Goal: Information Seeking & Learning: Find specific page/section

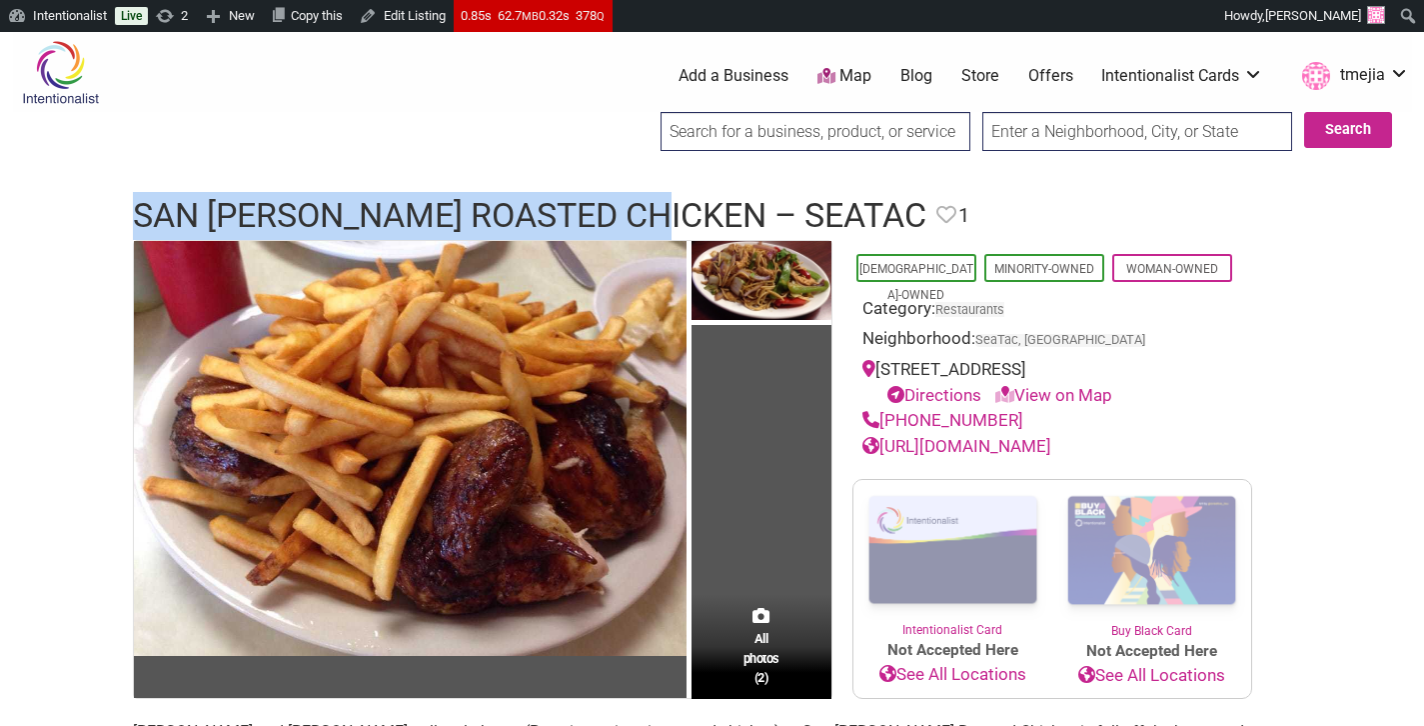
drag, startPoint x: 686, startPoint y: 215, endPoint x: 284, endPoint y: 121, distance: 412.6
click at [127, 227] on div "San [PERSON_NAME] Roasted Chicken – Seatac Favorite Favorite 1 Feature Listing" at bounding box center [712, 216] width 1199 height 48
copy h1 "San [PERSON_NAME] Roasted Chicken"
click at [938, 449] on link "[URL][DOMAIN_NAME]" at bounding box center [956, 446] width 189 height 20
click at [952, 452] on link "[URL][DOMAIN_NAME]" at bounding box center [956, 446] width 189 height 20
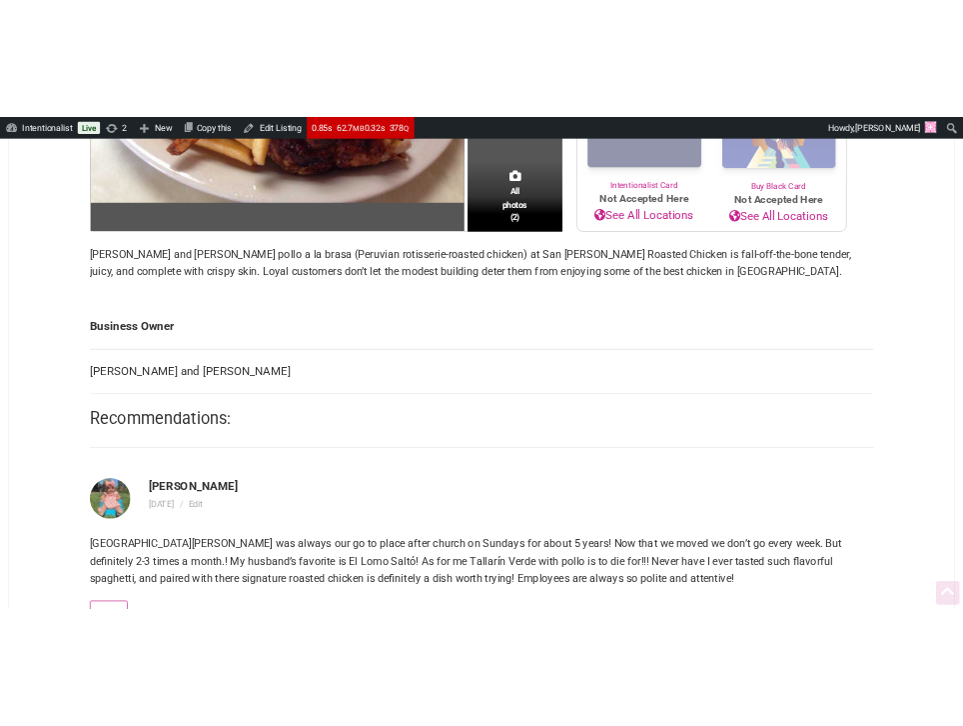
scroll to position [689, 0]
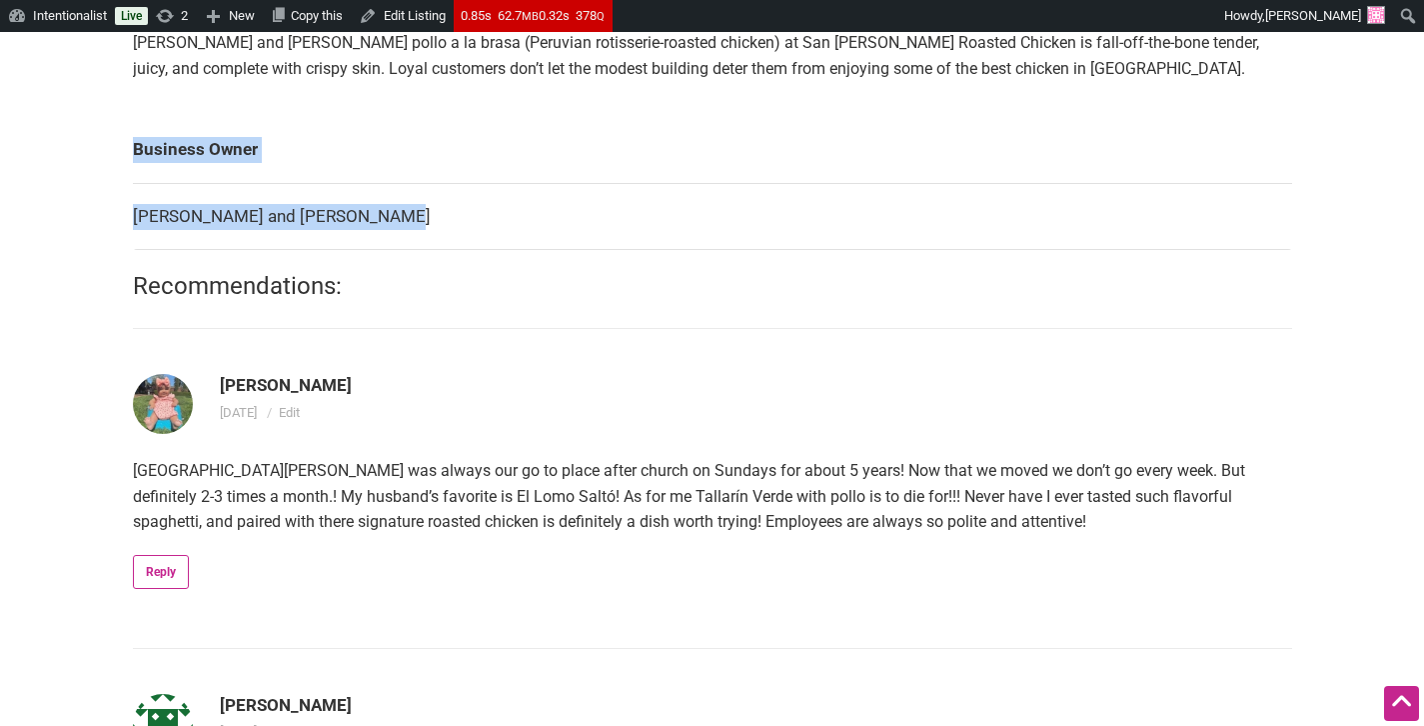
drag, startPoint x: 379, startPoint y: 212, endPoint x: 127, endPoint y: 216, distance: 251.9
click at [127, 216] on div "All photos (2) [DEMOGRAPHIC_DATA]-Owned Minority-Owned Woman-Owned Category: Re…" at bounding box center [712, 478] width 1199 height 1855
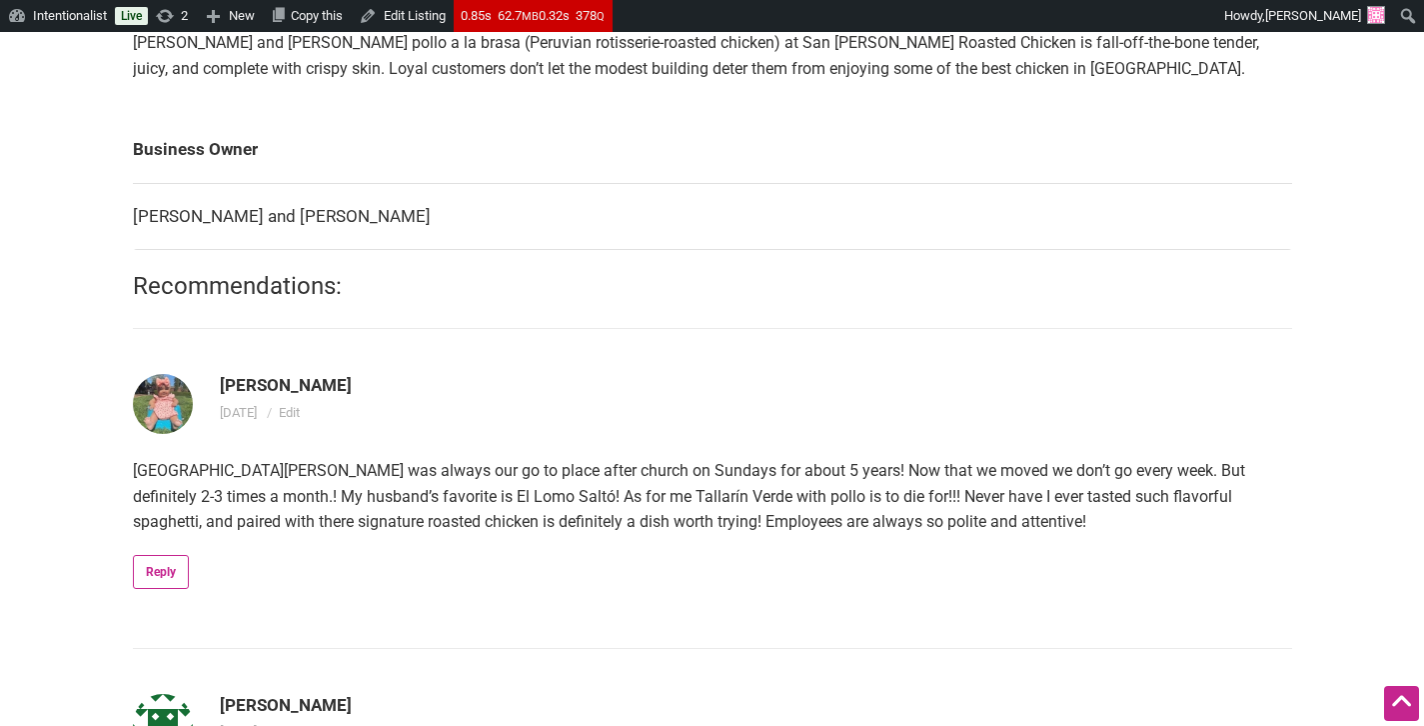
drag, startPoint x: 250, startPoint y: 223, endPoint x: 300, endPoint y: 222, distance: 50.0
click at [249, 222] on td "[PERSON_NAME] and [PERSON_NAME]" at bounding box center [712, 216] width 1159 height 67
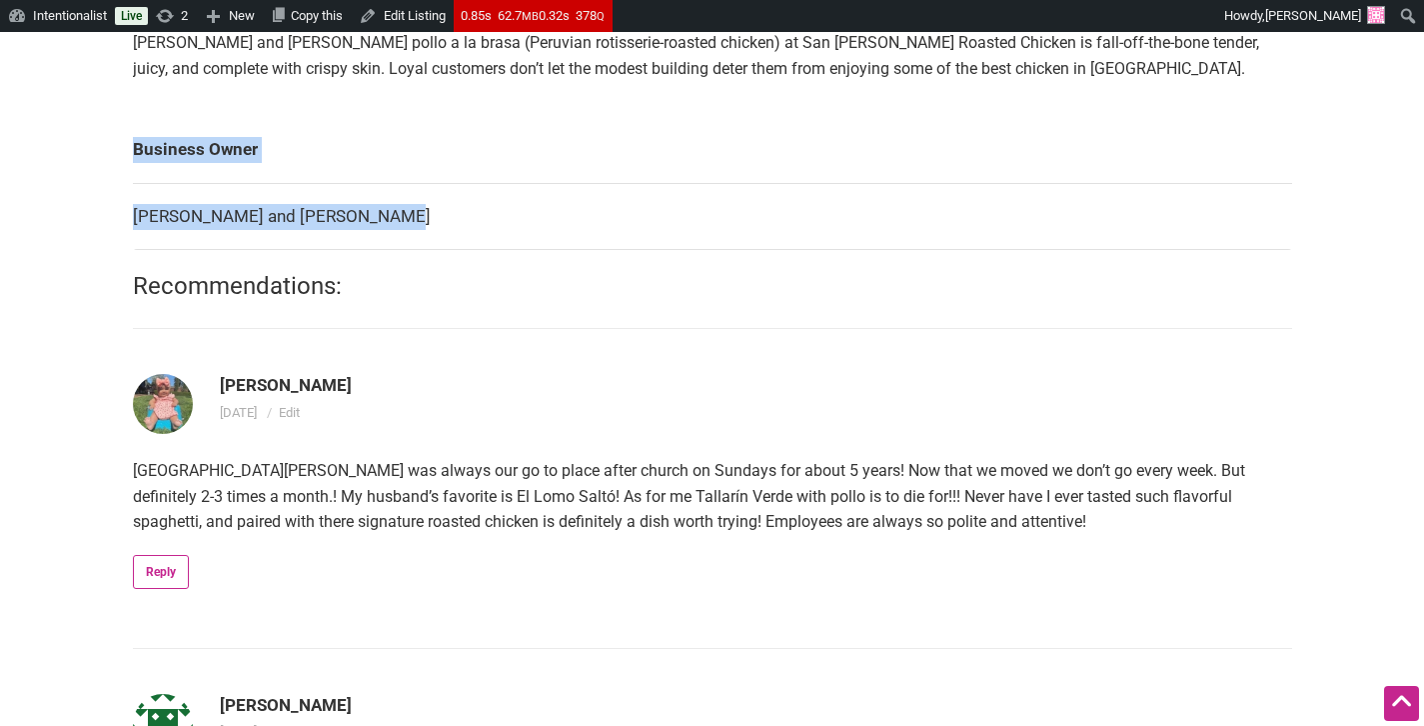
drag, startPoint x: 242, startPoint y: 218, endPoint x: 178, endPoint y: 191, distance: 69.4
click at [130, 225] on div "All photos (2) [DEMOGRAPHIC_DATA]-Owned Minority-Owned Woman-Owned Category: Re…" at bounding box center [712, 478] width 1199 height 1855
click at [225, 206] on td "[PERSON_NAME] and [PERSON_NAME]" at bounding box center [712, 216] width 1159 height 67
drag, startPoint x: 137, startPoint y: 217, endPoint x: 335, endPoint y: 222, distance: 197.9
click at [321, 224] on div "All photos (2) [DEMOGRAPHIC_DATA]-Owned Minority-Owned Woman-Owned Category: Re…" at bounding box center [712, 478] width 1199 height 1855
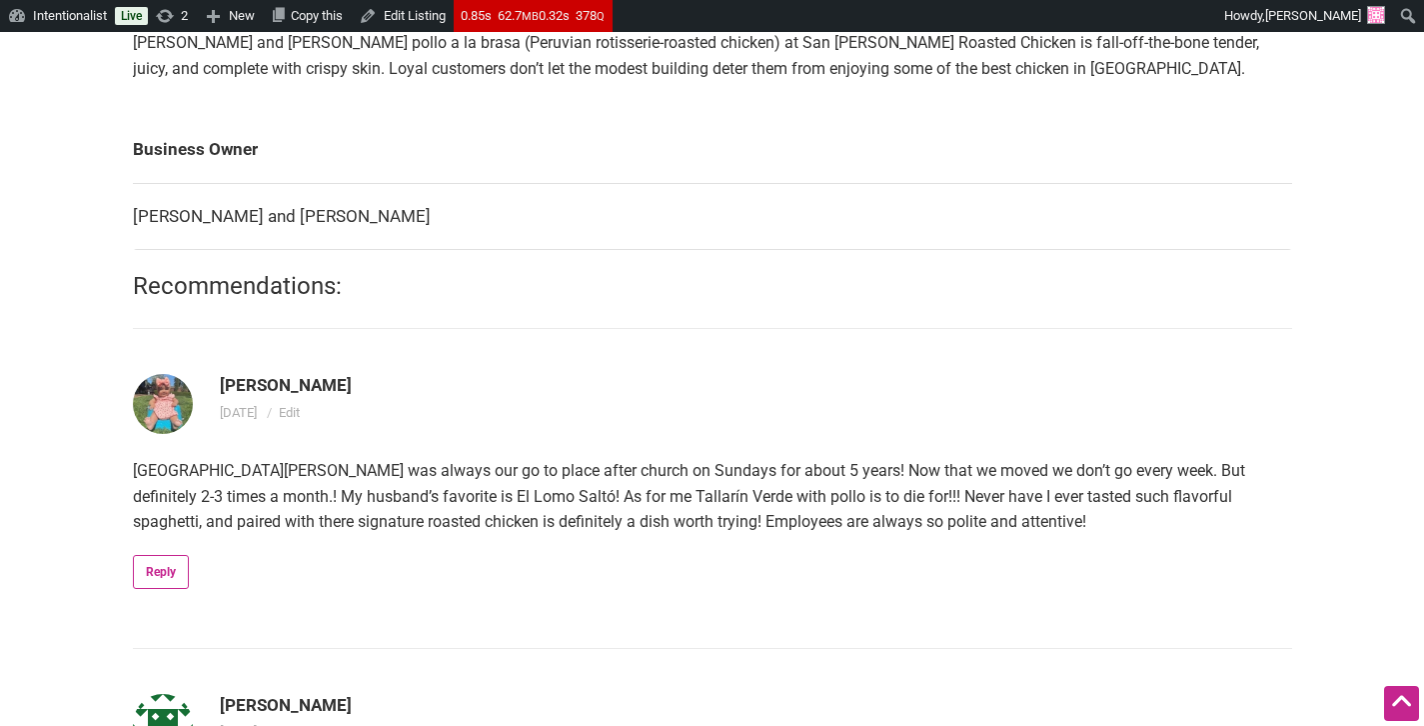
drag, startPoint x: 335, startPoint y: 222, endPoint x: 349, endPoint y: 221, distance: 14.0
click at [335, 221] on td "[PERSON_NAME] and [PERSON_NAME]" at bounding box center [712, 216] width 1159 height 67
drag, startPoint x: 359, startPoint y: 219, endPoint x: 138, endPoint y: 225, distance: 220.9
click at [138, 225] on td "[PERSON_NAME] and [PERSON_NAME]" at bounding box center [712, 216] width 1159 height 67
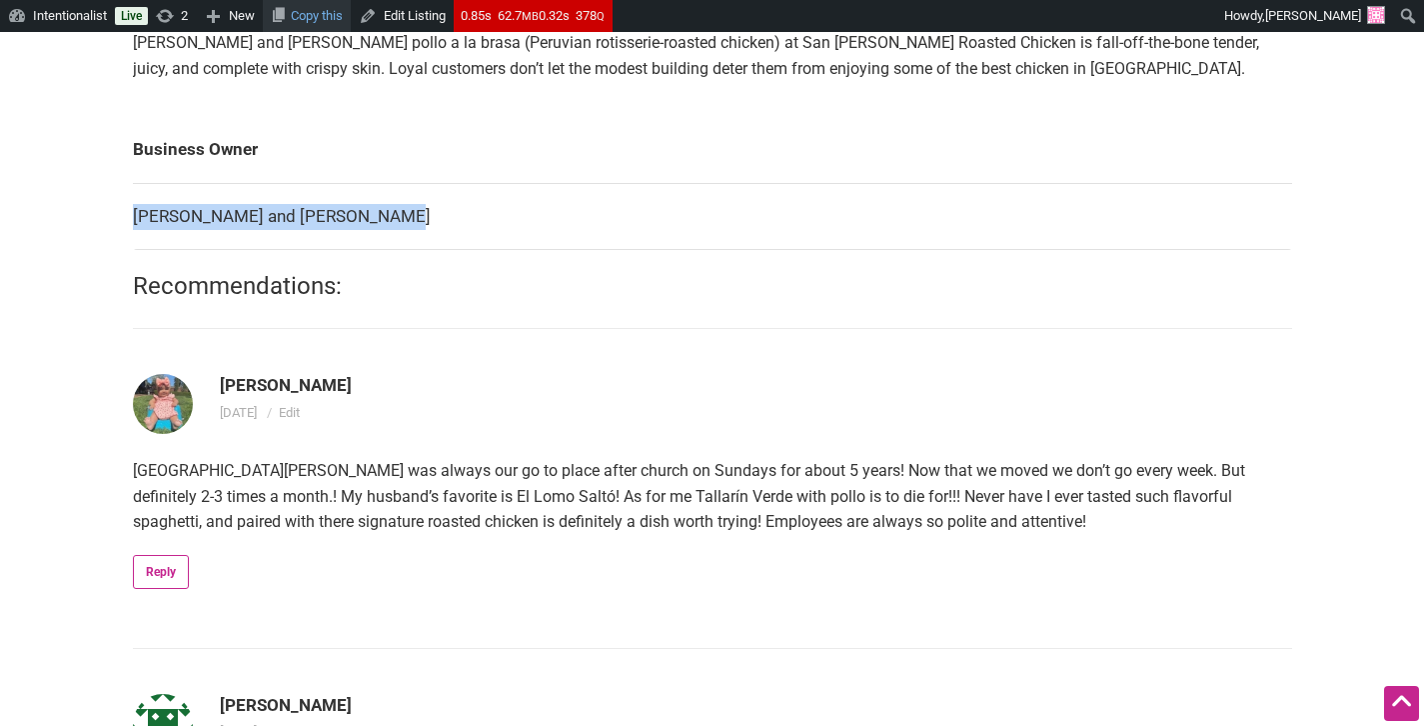
copy td "[PERSON_NAME] and [PERSON_NAME]"
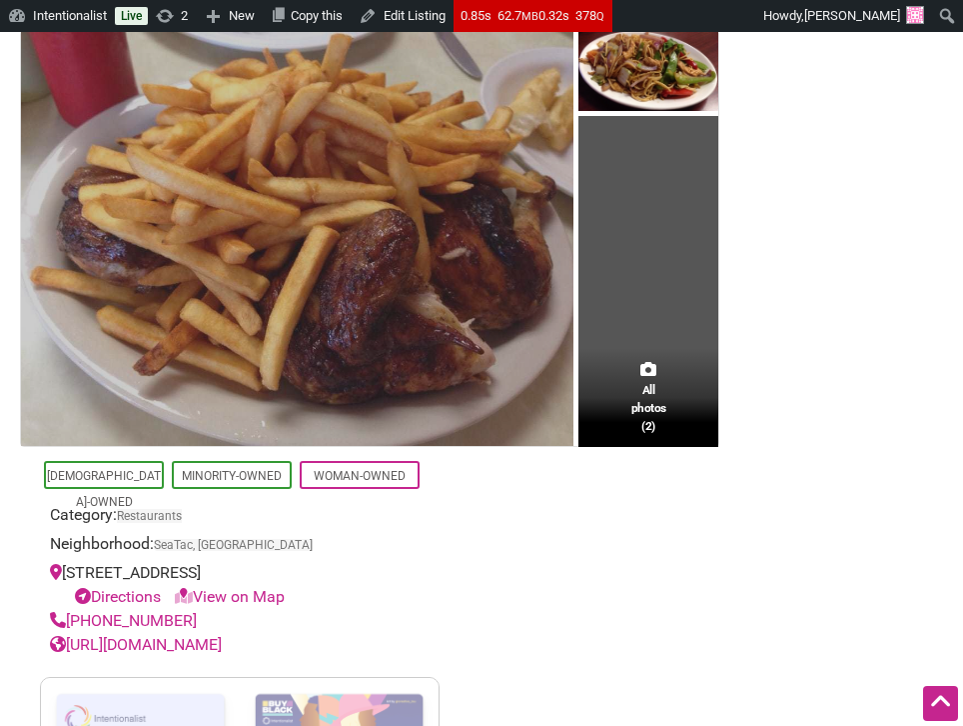
scroll to position [0, 0]
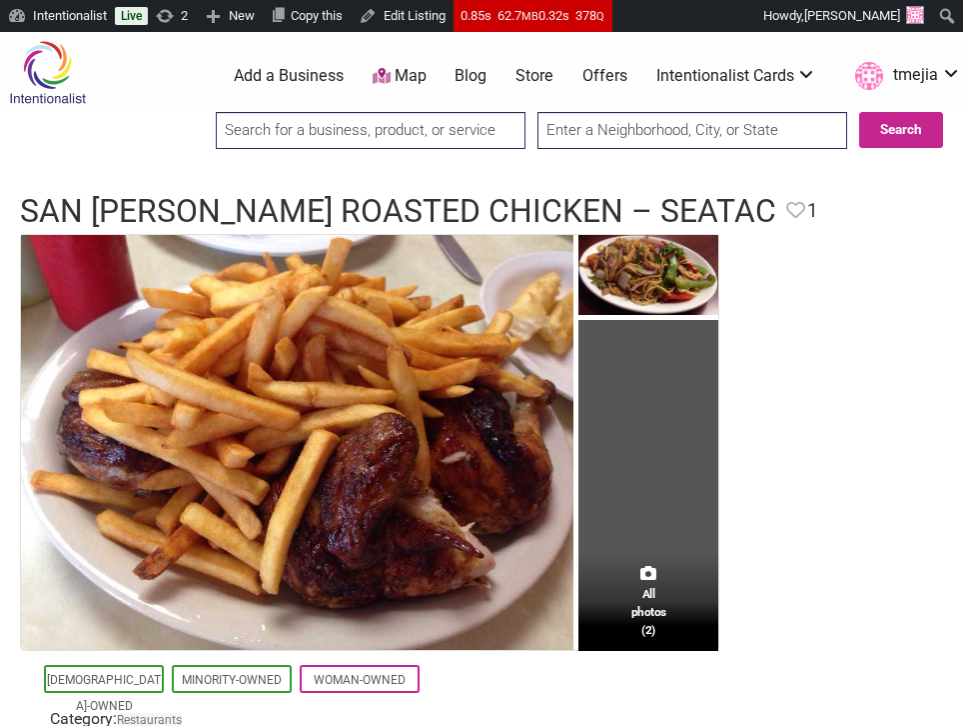
click at [471, 128] on input "search" at bounding box center [371, 130] width 310 height 37
type input "dailor aes"
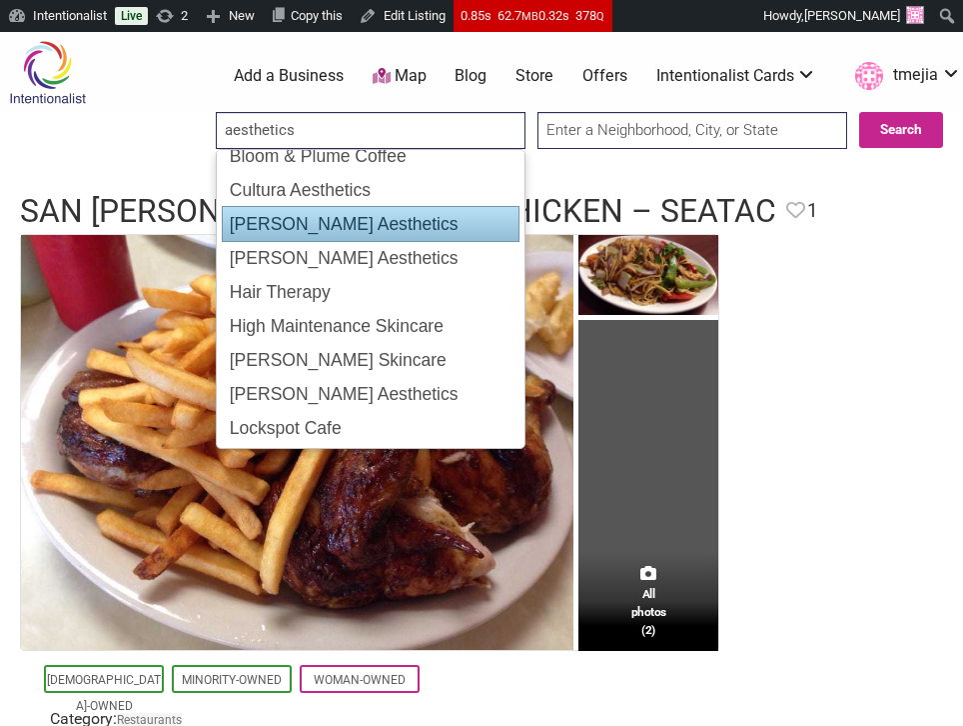
scroll to position [50, 0]
click at [439, 231] on div "[PERSON_NAME] Aesthetics" at bounding box center [371, 223] width 298 height 36
type input "[PERSON_NAME] Aesthetics"
